Goal: Book appointment/travel/reservation

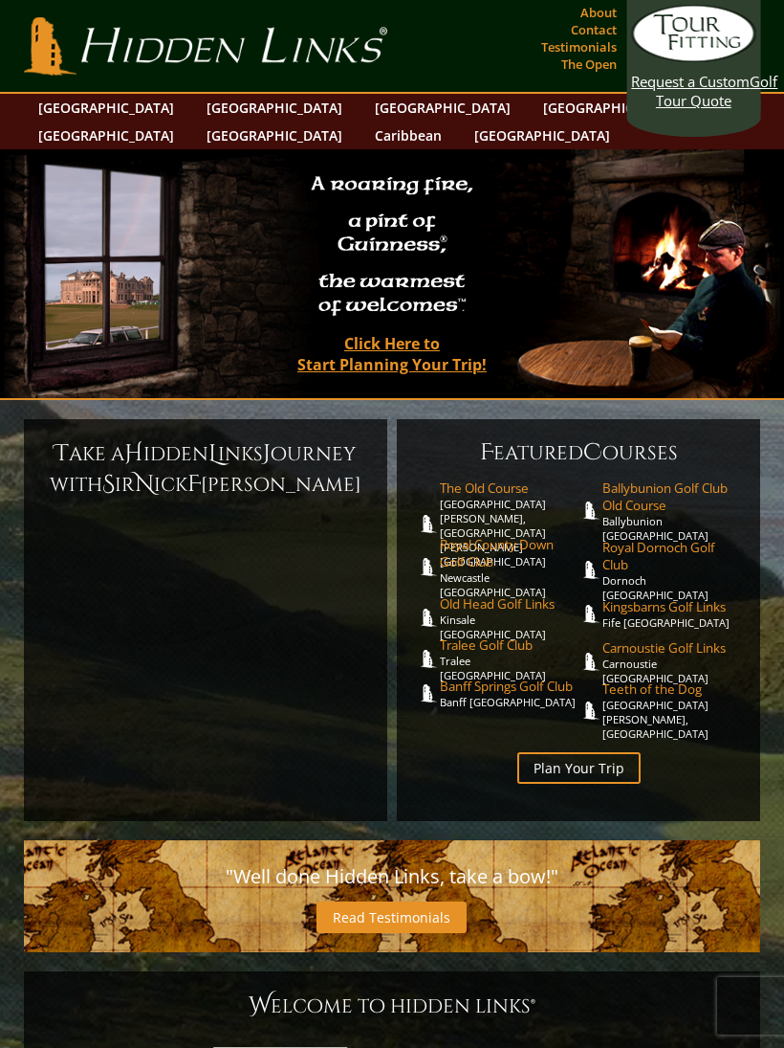
click at [500, 479] on span "The Old Course" at bounding box center [509, 487] width 139 height 17
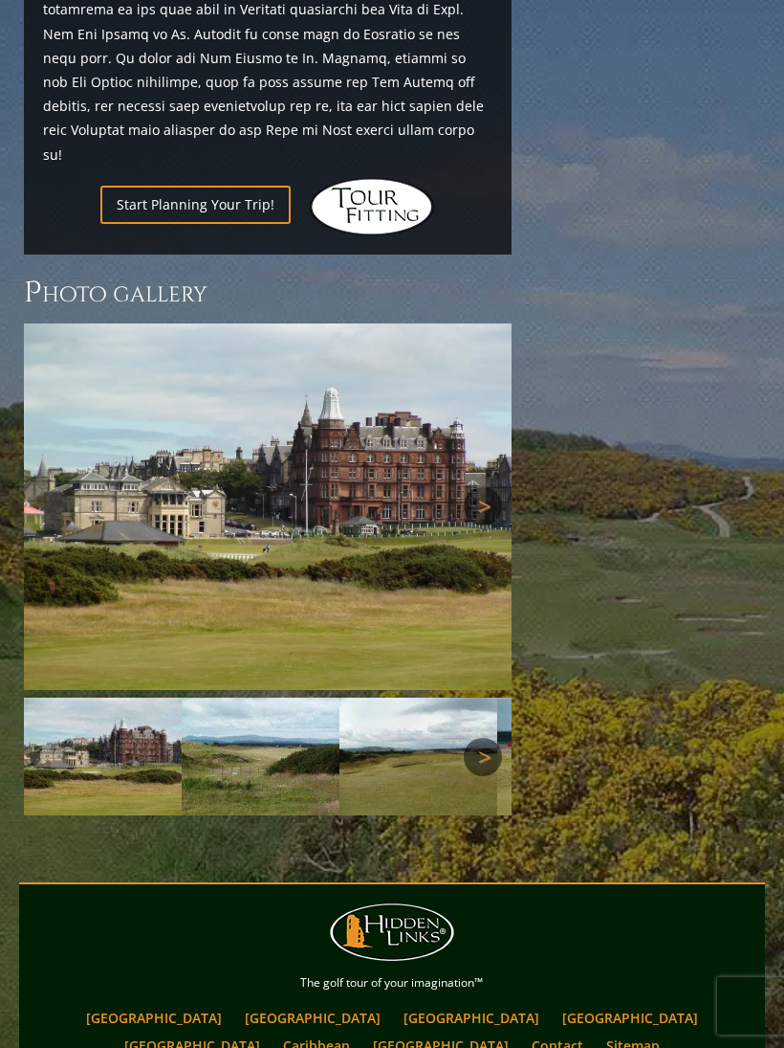
scroll to position [2622, 0]
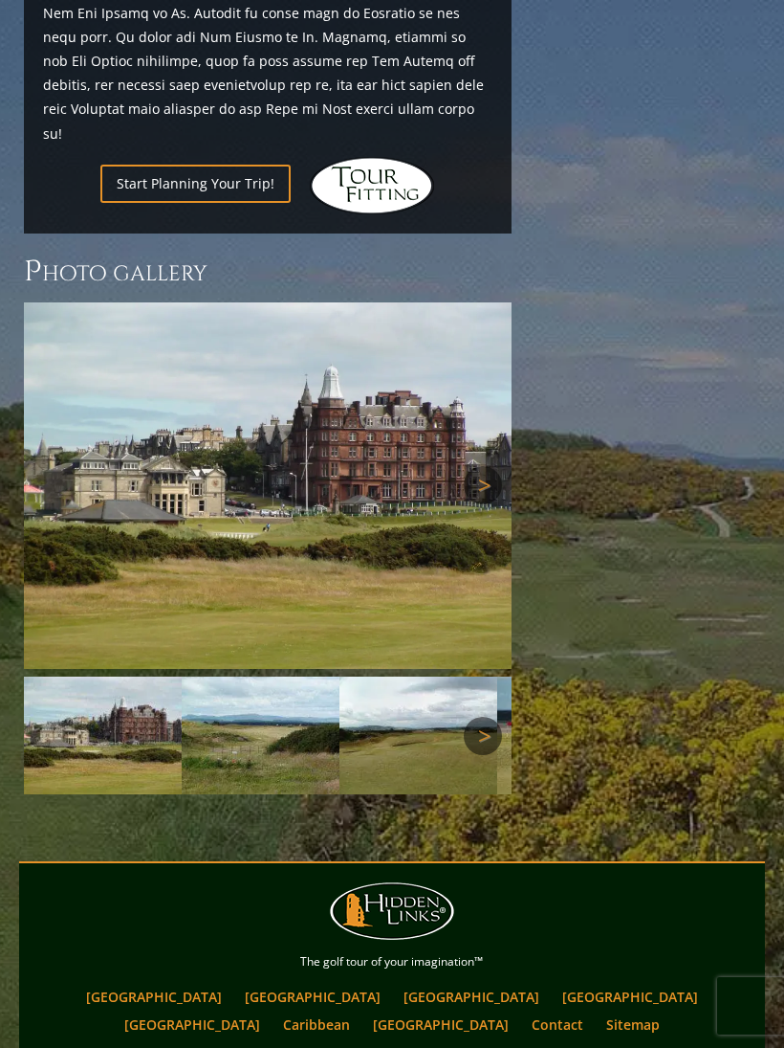
click at [235, 982] on link "[GEOGRAPHIC_DATA]" at bounding box center [312, 996] width 155 height 28
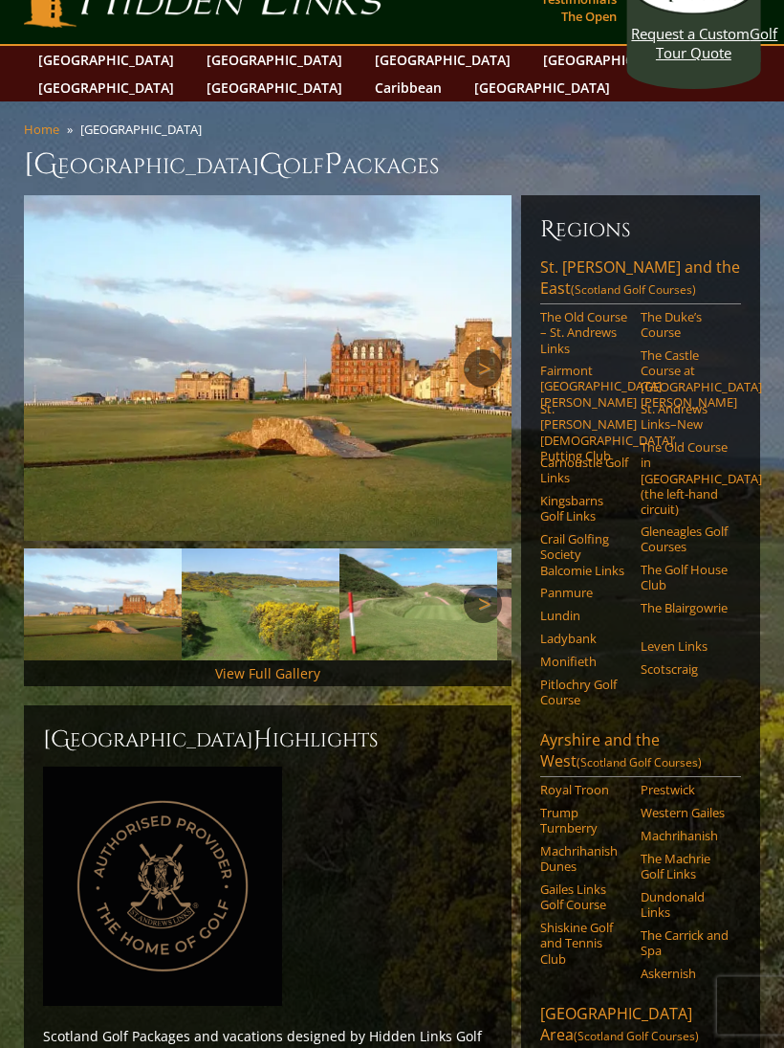
scroll to position [50, 0]
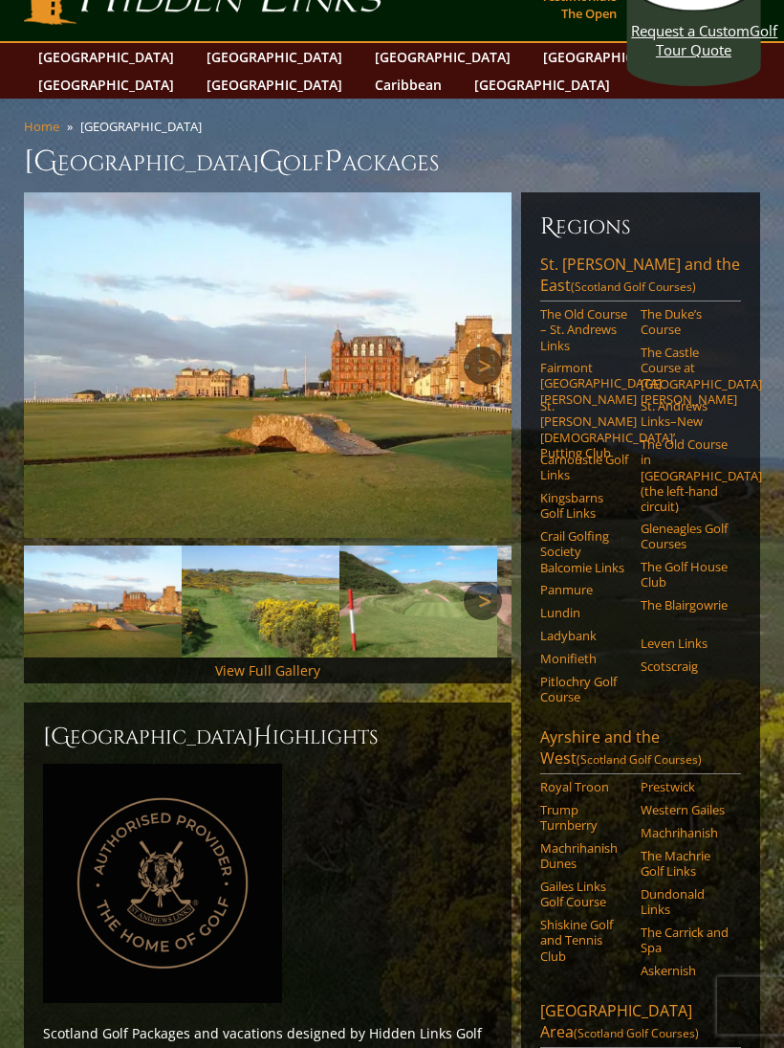
click at [578, 312] on link "The Old Course – St. Andrews Links" at bounding box center [585, 330] width 88 height 47
